Goal: Task Accomplishment & Management: Manage account settings

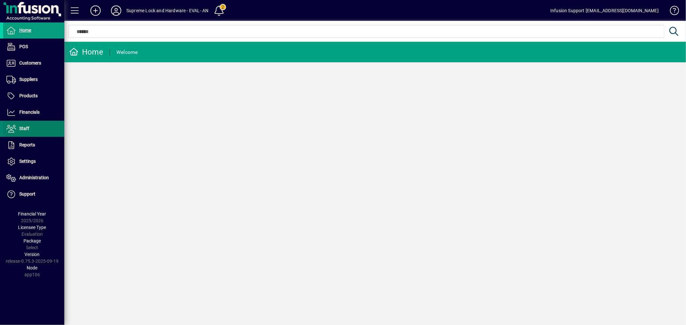
click at [35, 136] on span at bounding box center [33, 128] width 61 height 15
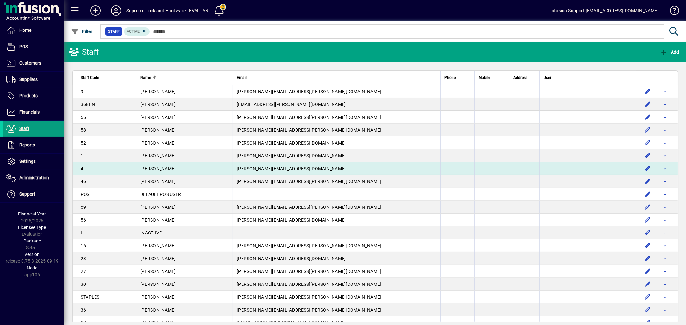
click at [166, 166] on div "Debbie Given" at bounding box center [184, 169] width 88 height 6
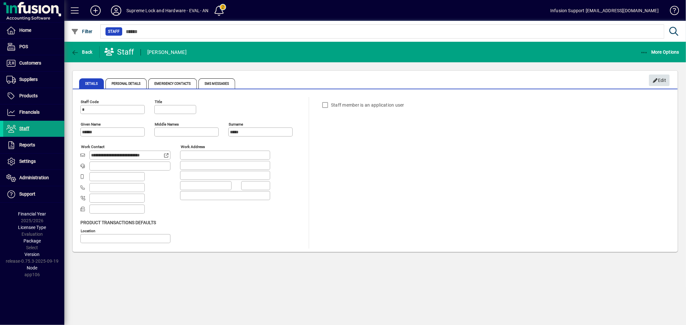
click at [657, 75] on span "Edit" at bounding box center [659, 80] width 14 height 11
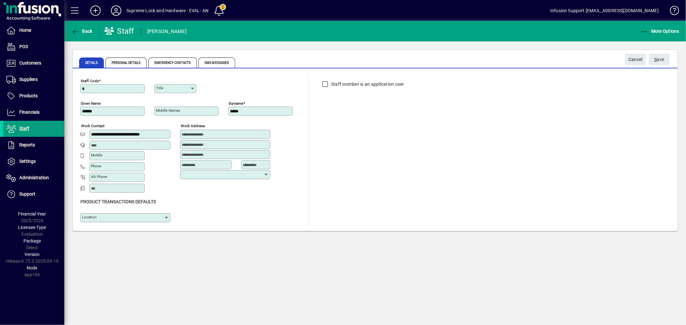
type input "**********"
click at [143, 216] on input "Location" at bounding box center [123, 217] width 82 height 5
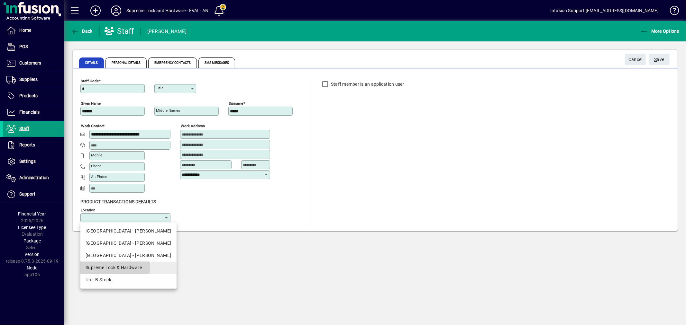
click at [115, 266] on div "Supreme Lock & Hardware" at bounding box center [129, 268] width 86 height 7
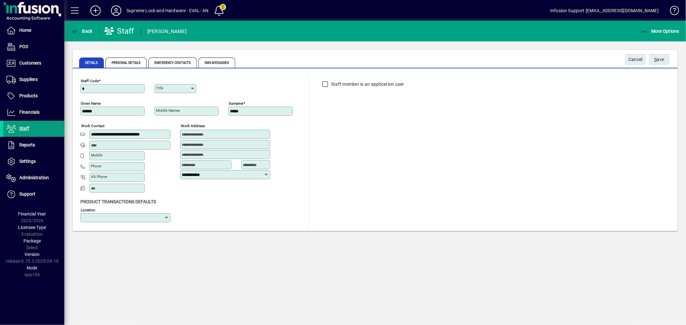
type input "**********"
click at [361, 85] on label "Staff member is an application user" at bounding box center [367, 84] width 75 height 6
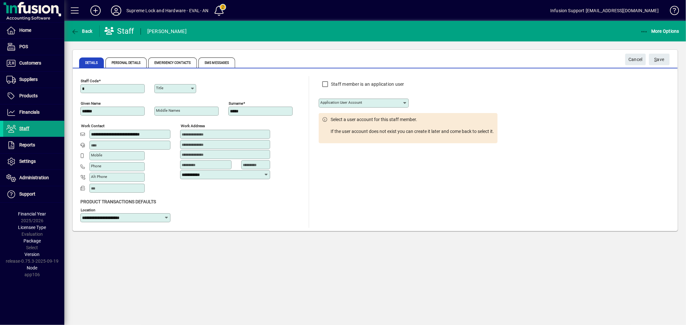
click at [350, 102] on mat-label "Application user account" at bounding box center [341, 102] width 42 height 5
click at [350, 102] on input "Application user account" at bounding box center [361, 103] width 82 height 5
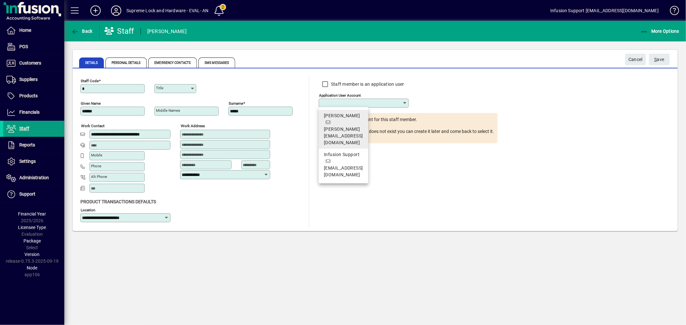
click at [340, 122] on span "Debbie debbie.given@supremelock.co.nz" at bounding box center [343, 130] width 39 height 34
type input "******"
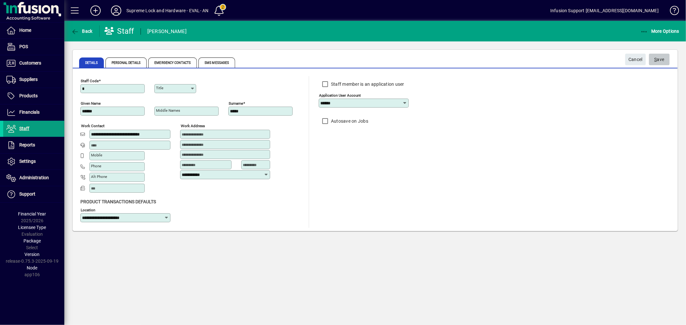
click at [661, 56] on span "S ave" at bounding box center [659, 59] width 10 height 11
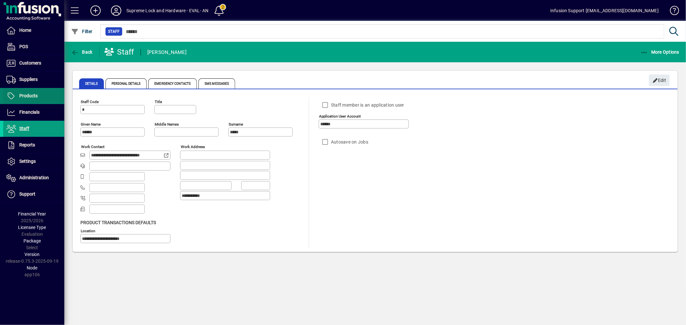
click at [37, 95] on span "Products" at bounding box center [28, 95] width 18 height 5
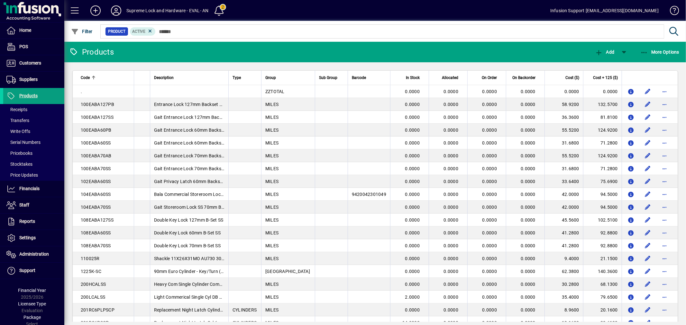
drag, startPoint x: 34, startPoint y: 204, endPoint x: 132, endPoint y: 149, distance: 112.3
click at [34, 203] on span at bounding box center [33, 205] width 61 height 15
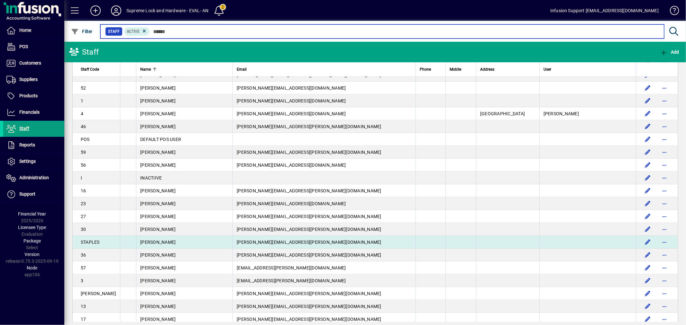
scroll to position [93, 0]
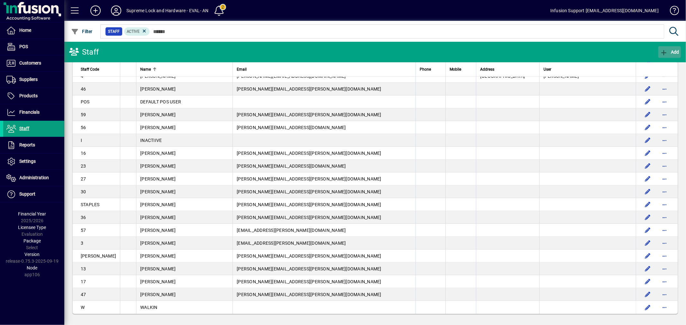
click at [669, 51] on span "Add" at bounding box center [669, 52] width 19 height 5
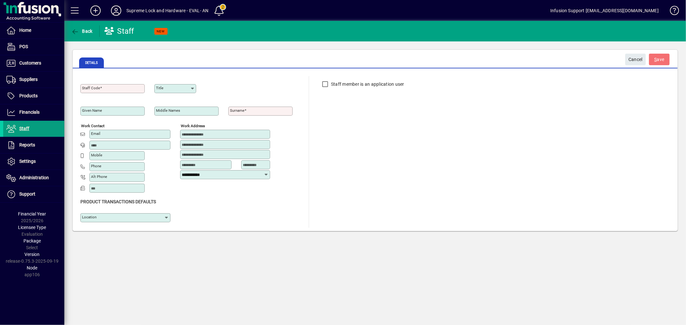
click at [120, 83] on div "Staff Code" at bounding box center [112, 85] width 64 height 15
type input "****"
click at [261, 112] on input "Surname" at bounding box center [261, 111] width 62 height 5
type input "********"
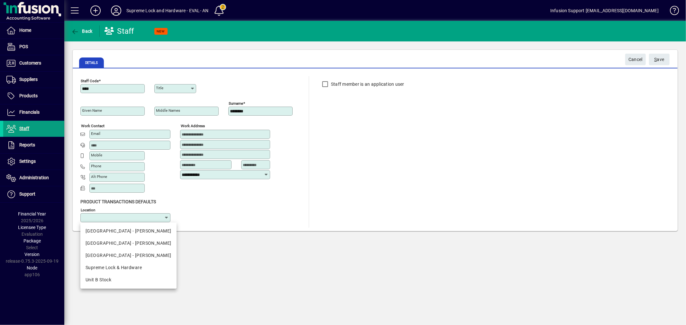
click at [150, 219] on input "Location" at bounding box center [123, 217] width 82 height 5
click at [124, 240] on div "North Island - Jason" at bounding box center [129, 243] width 86 height 7
type input "**********"
click at [389, 85] on label "Staff member is an application user" at bounding box center [367, 84] width 75 height 6
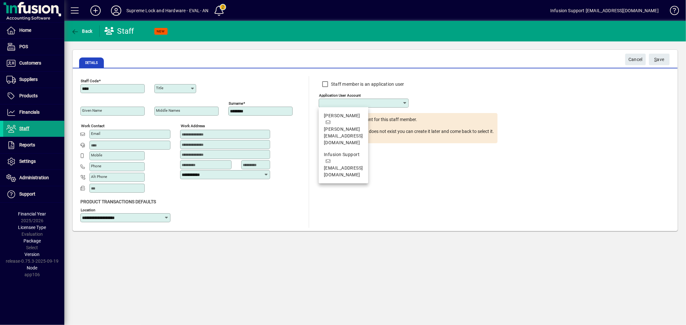
click at [372, 103] on input "Application user account" at bounding box center [361, 103] width 82 height 5
drag, startPoint x: 349, startPoint y: 152, endPoint x: 420, endPoint y: 120, distance: 77.3
click at [349, 151] on span "Infusion Support [EMAIL_ADDRESS][DOMAIN_NAME]" at bounding box center [343, 164] width 39 height 27
type input "**********"
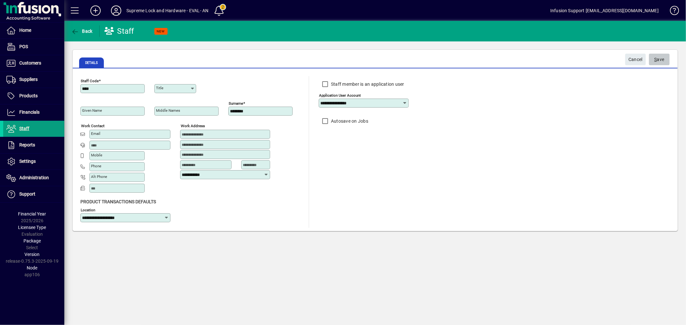
click at [662, 58] on span "S ave" at bounding box center [659, 59] width 10 height 11
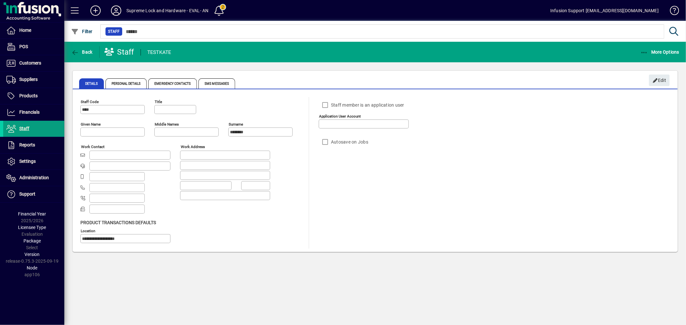
type input "**********"
click at [38, 90] on span at bounding box center [33, 95] width 61 height 15
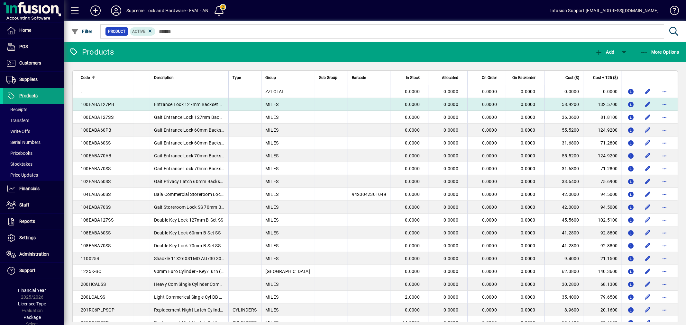
click at [306, 107] on td "MILES" at bounding box center [288, 104] width 54 height 13
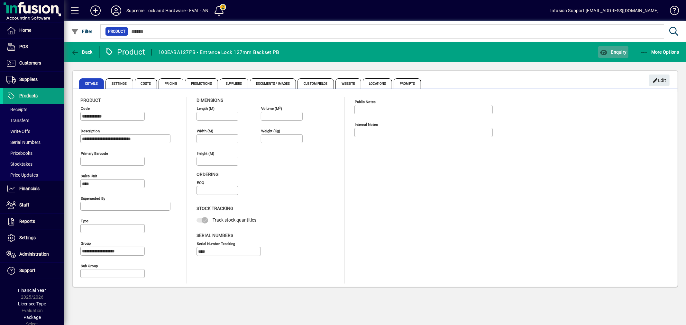
click at [618, 50] on span "Enquiry" at bounding box center [613, 52] width 27 height 5
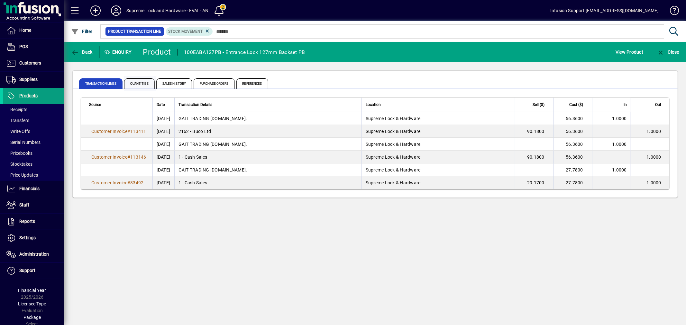
click at [139, 85] on span "Quantities" at bounding box center [139, 83] width 31 height 10
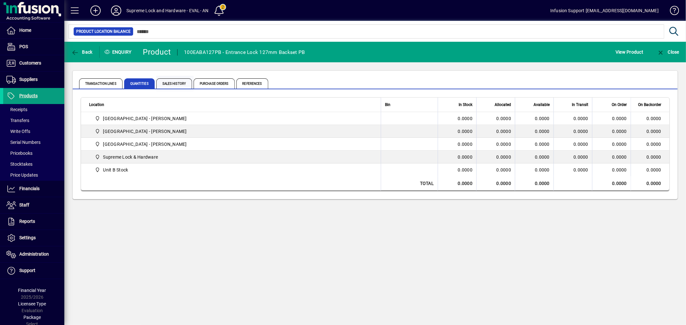
click at [175, 80] on span "Sales History" at bounding box center [174, 83] width 36 height 10
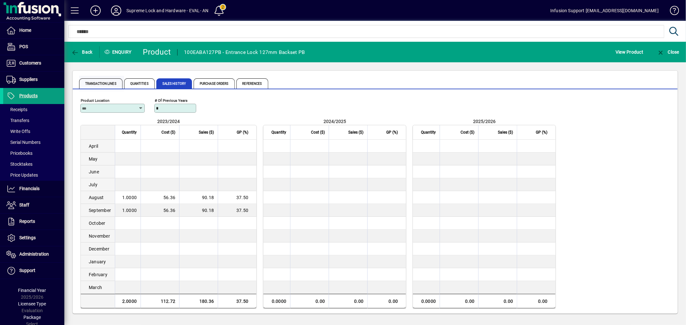
drag, startPoint x: 91, startPoint y: 85, endPoint x: 120, endPoint y: 76, distance: 29.6
click at [92, 85] on span "Transaction Lines" at bounding box center [100, 83] width 43 height 10
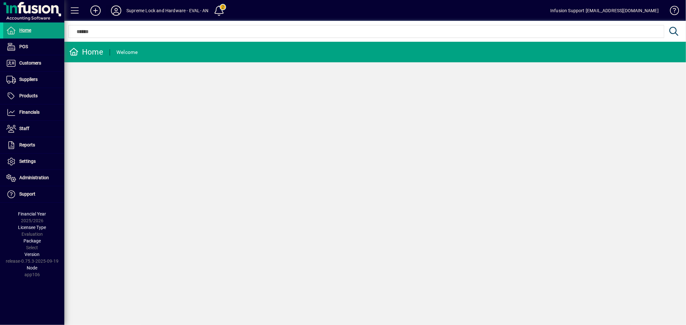
click at [116, 12] on icon at bounding box center [116, 10] width 13 height 10
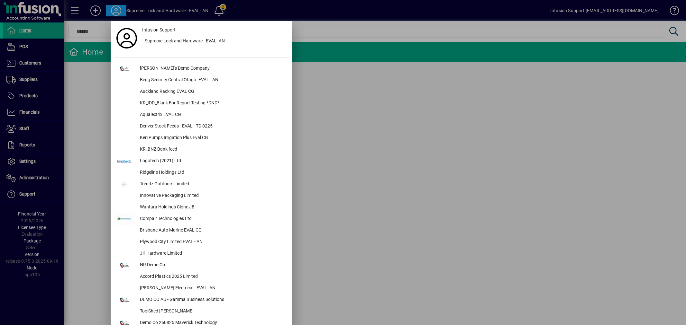
drag, startPoint x: 454, startPoint y: 146, endPoint x: 154, endPoint y: 104, distance: 302.6
click at [432, 142] on div at bounding box center [343, 162] width 686 height 325
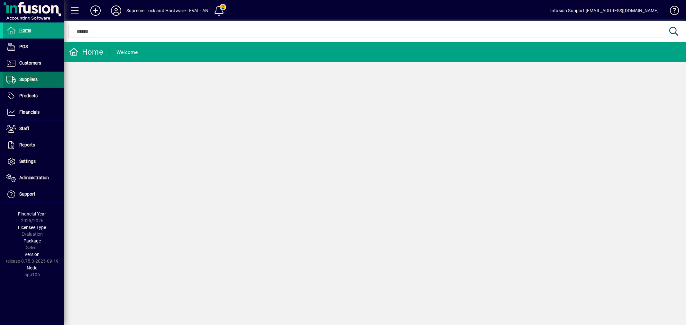
click at [35, 77] on span "Suppliers" at bounding box center [28, 79] width 18 height 5
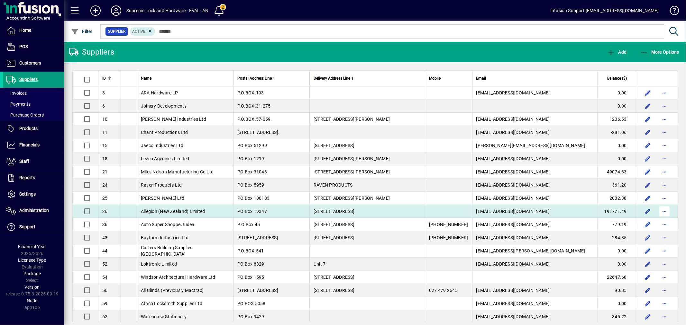
click at [660, 213] on span "button" at bounding box center [664, 211] width 15 height 15
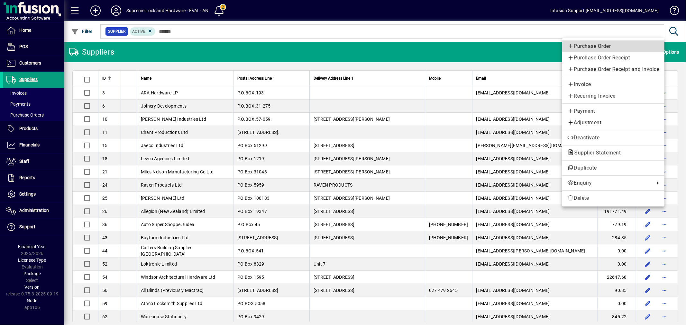
click at [583, 43] on span "Purchase Order" at bounding box center [613, 46] width 92 height 8
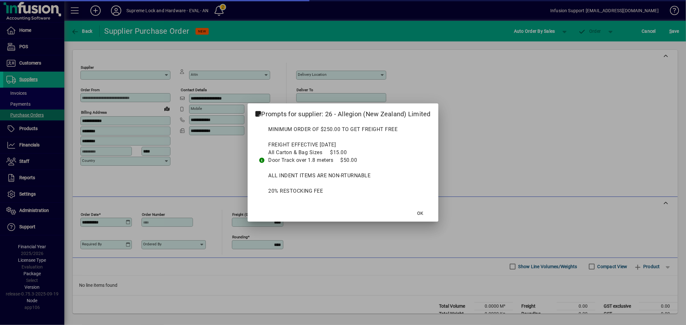
type input "**********"
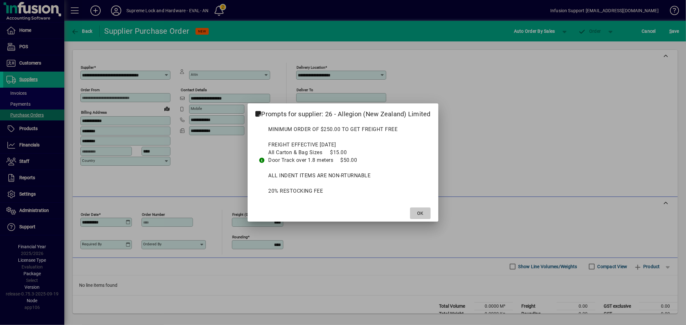
click at [416, 215] on span at bounding box center [420, 213] width 21 height 15
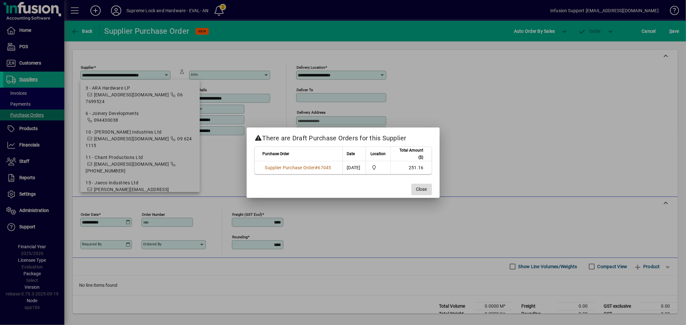
click at [423, 186] on span "Close" at bounding box center [421, 189] width 11 height 7
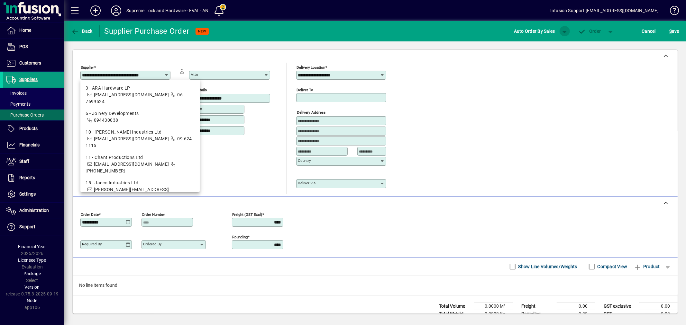
click at [565, 28] on span "button" at bounding box center [564, 30] width 15 height 15
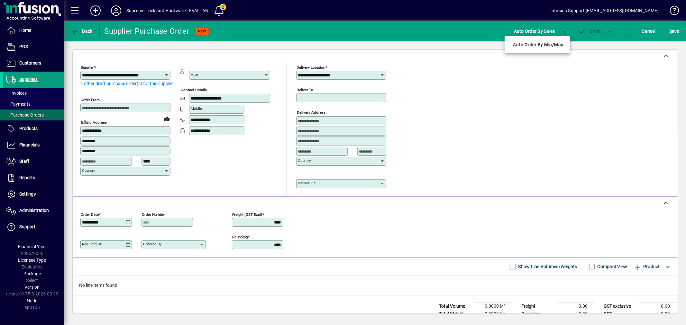
click at [594, 104] on div at bounding box center [343, 162] width 686 height 325
click at [544, 29] on span "Auto Order By Sales" at bounding box center [534, 31] width 41 height 10
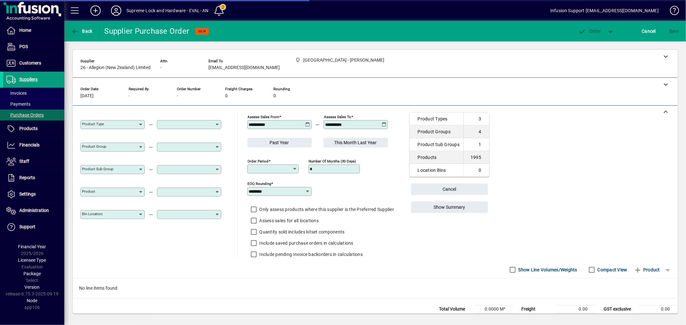
type input "**********"
click at [277, 221] on label "Assess sales for all locations" at bounding box center [288, 221] width 61 height 6
click at [434, 204] on span "Show Summary" at bounding box center [449, 207] width 32 height 11
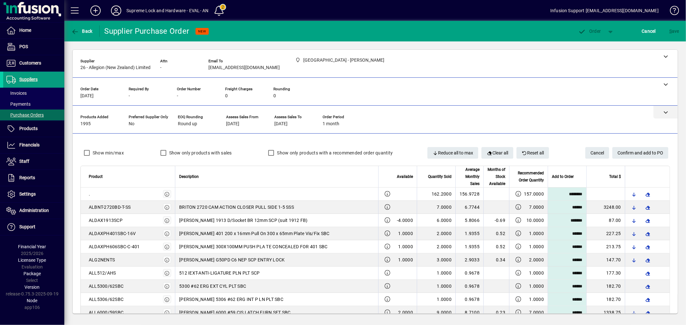
click at [301, 118] on div at bounding box center [375, 112] width 605 height 13
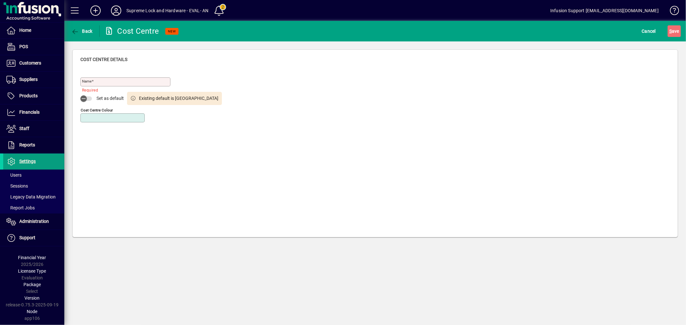
drag, startPoint x: 300, startPoint y: 108, endPoint x: 237, endPoint y: 5, distance: 121.0
click at [292, 89] on div "Name Required Set as default Existing default is Tauranga Cost Centre colour" at bounding box center [374, 151] width 589 height 165
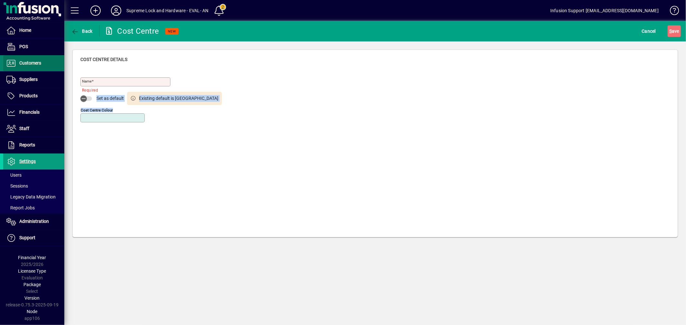
click at [31, 60] on span "Customers" at bounding box center [30, 62] width 22 height 5
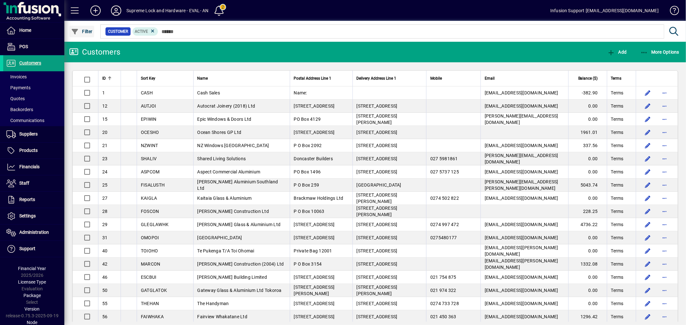
click at [87, 33] on span "button" at bounding box center [81, 31] width 25 height 15
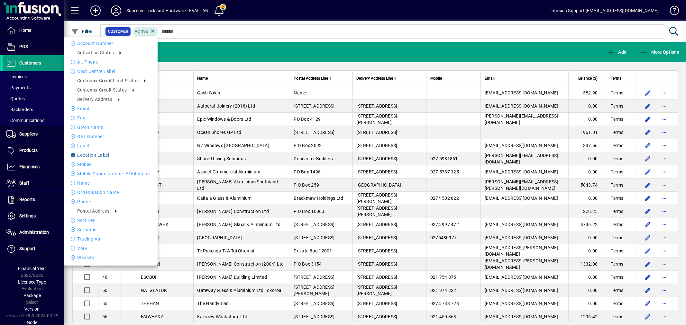
click at [89, 153] on li "Location label" at bounding box center [110, 155] width 93 height 8
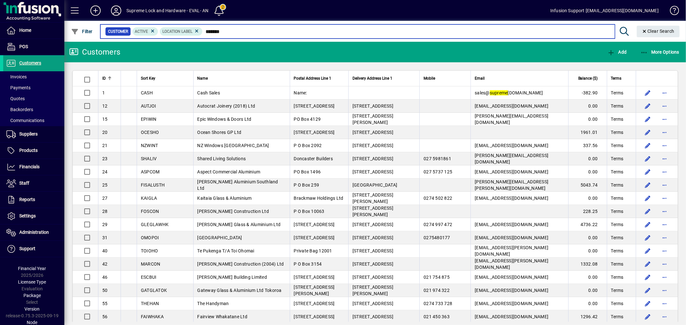
type input "*******"
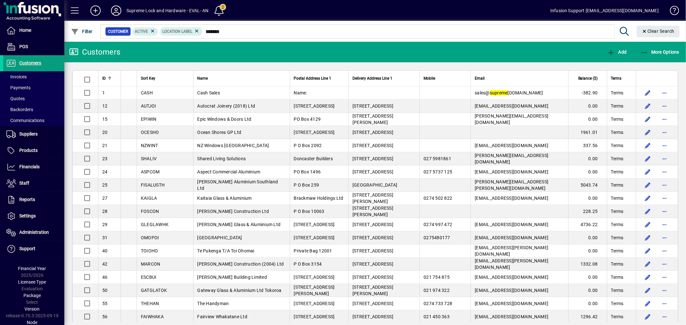
click at [582, 80] on span "Balance ($)" at bounding box center [588, 78] width 20 height 7
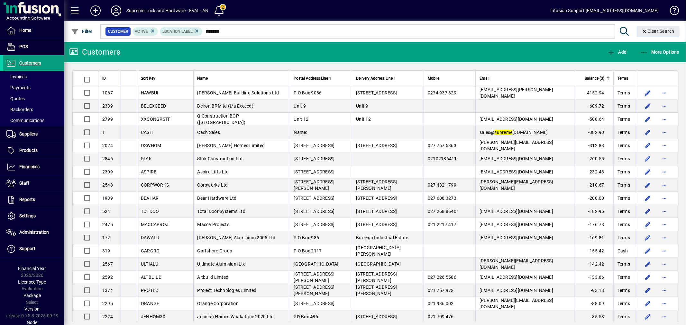
click at [585, 80] on span "Balance ($)" at bounding box center [595, 78] width 20 height 7
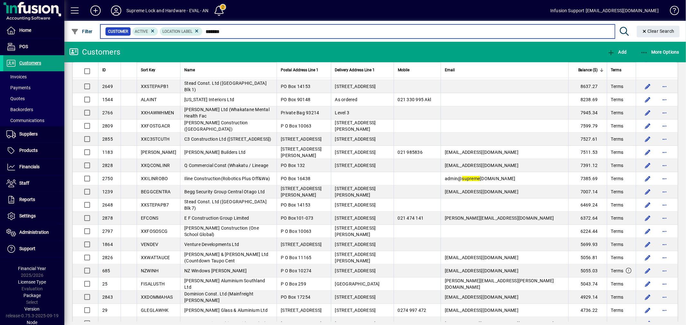
scroll to position [1111, 0]
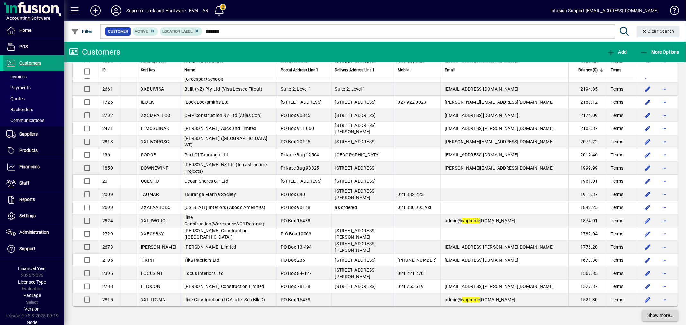
click at [647, 313] on span "Show more…" at bounding box center [659, 316] width 25 height 7
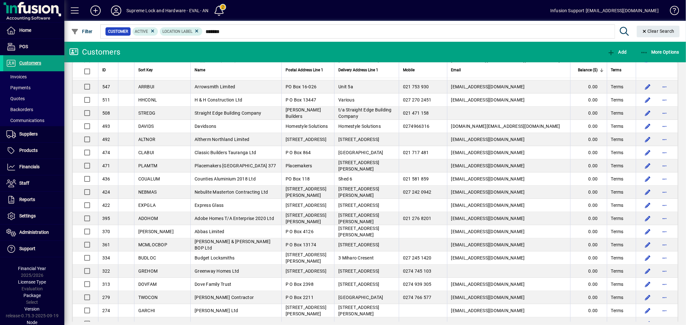
scroll to position [4526, 0]
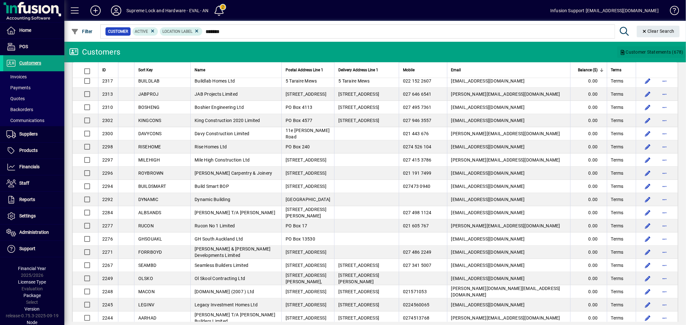
click at [637, 52] on span "Customer Statements (678)" at bounding box center [652, 52] width 64 height 10
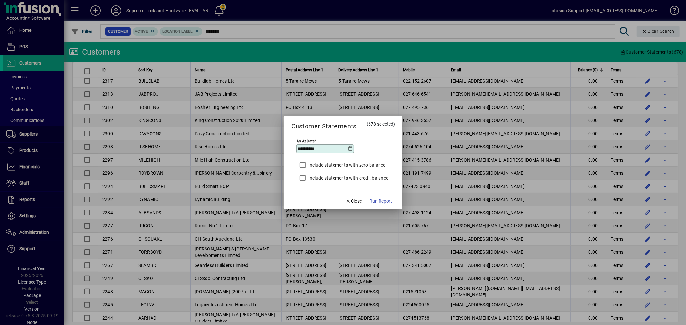
drag, startPoint x: 380, startPoint y: 200, endPoint x: 247, endPoint y: 163, distance: 138.5
click at [380, 200] on span "Run Report" at bounding box center [380, 201] width 23 height 7
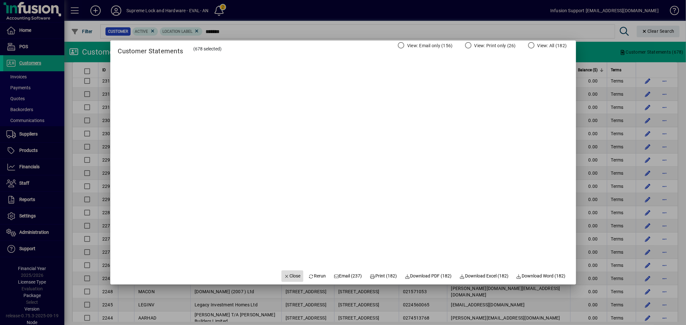
click at [284, 274] on span "Close" at bounding box center [292, 276] width 17 height 7
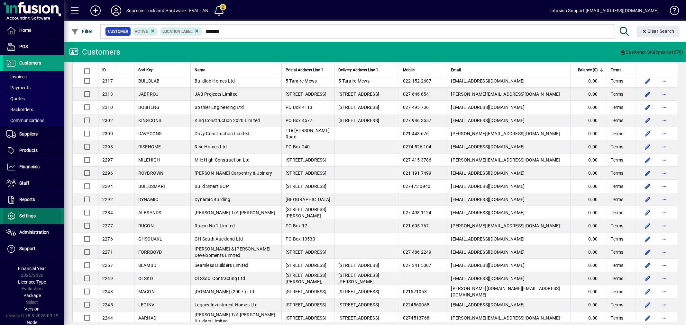
click at [32, 218] on span "Settings" at bounding box center [27, 215] width 16 height 5
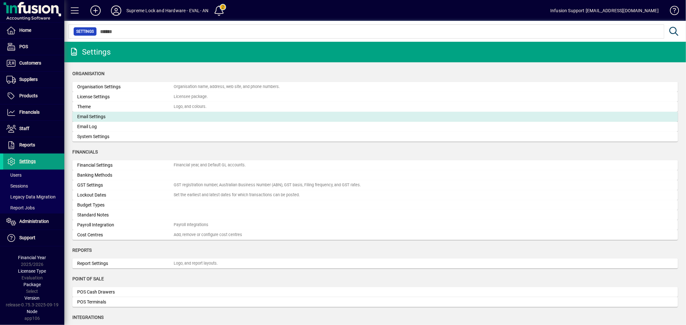
click at [106, 116] on div "Email Settings" at bounding box center [125, 116] width 96 height 7
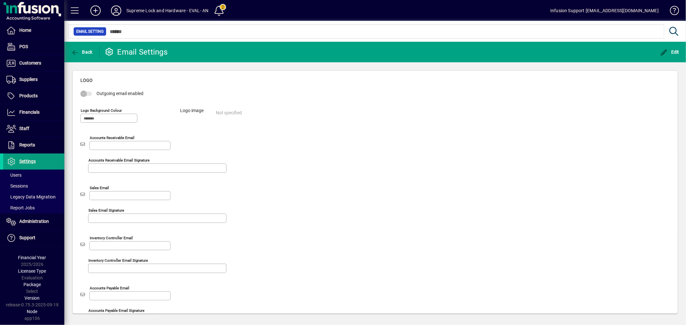
click at [522, 196] on div "Outgoing email enabled Logo background colour Logo image Not specified Accounts…" at bounding box center [374, 209] width 589 height 239
